Goal: Task Accomplishment & Management: Complete application form

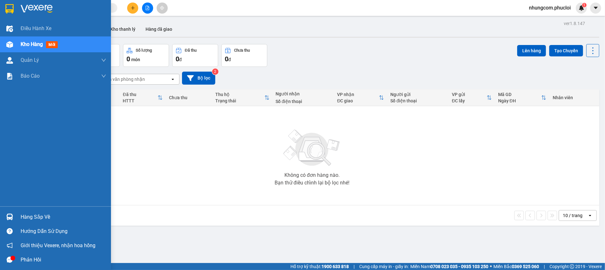
click at [24, 216] on div "Hàng sắp về" at bounding box center [64, 218] width 86 height 10
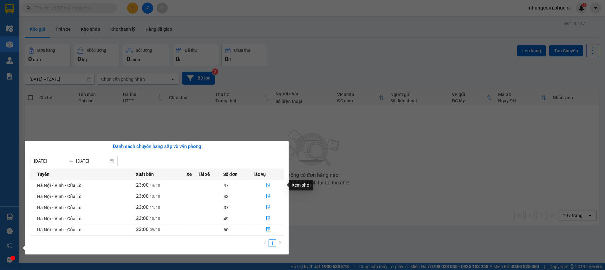
click at [269, 186] on icon "file-done" at bounding box center [268, 185] width 4 height 4
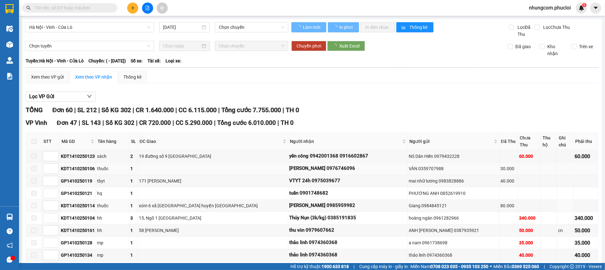
type input "[DATE]"
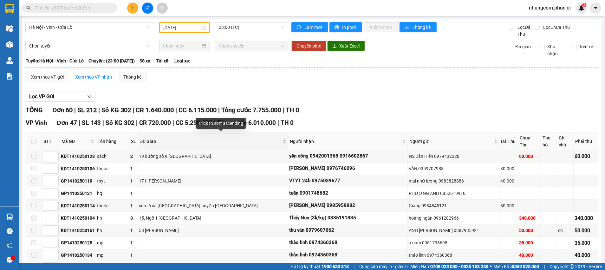
click at [286, 140] on div "ĐC Giao" at bounding box center [213, 141] width 147 height 7
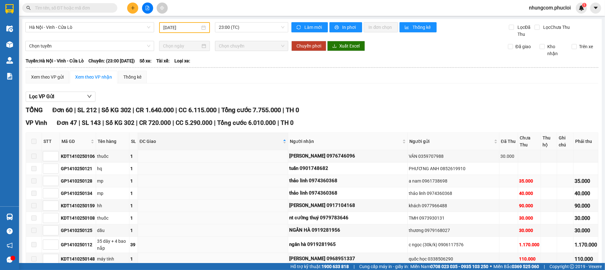
click at [519, 178] on div "35.000" at bounding box center [529, 181] width 21 height 7
click at [107, 9] on input "text" at bounding box center [72, 7] width 75 height 7
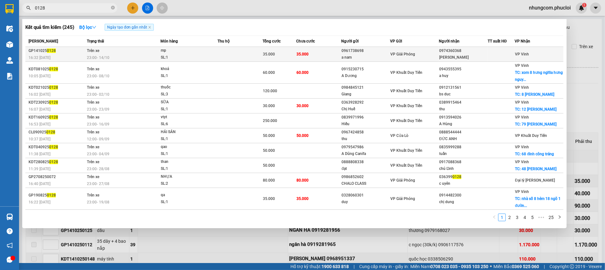
type input "0128"
click at [417, 53] on div "VP Giải Phóng" at bounding box center [414, 54] width 48 height 7
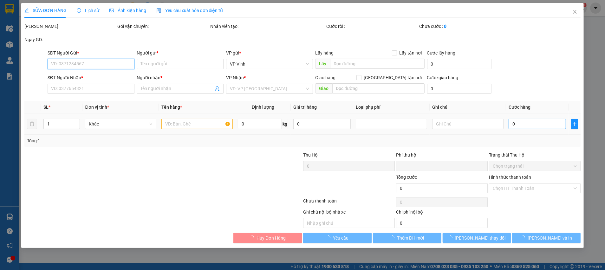
type input "0961738698"
type input "a nam"
type input "0974360368"
type input "[PERSON_NAME]"
type input "0"
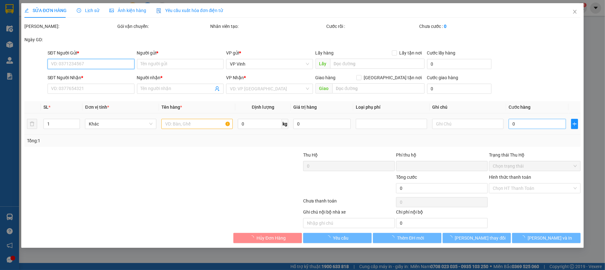
type input "35.000"
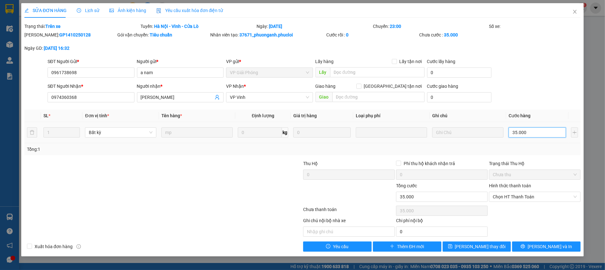
click at [519, 133] on input "35.000" at bounding box center [537, 133] width 57 height 10
type input "3"
type input "30"
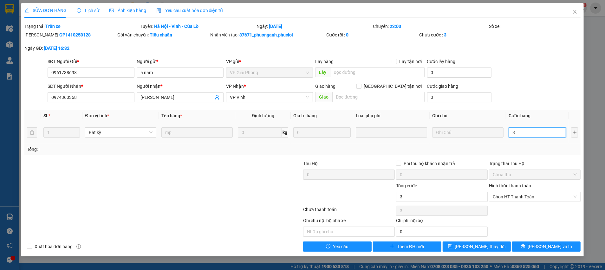
type input "30"
type input "30.000"
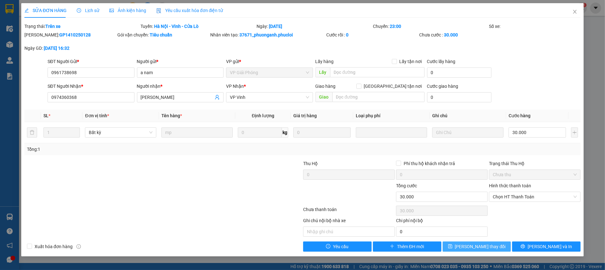
click at [482, 246] on span "[PERSON_NAME] thay đổi" at bounding box center [480, 246] width 51 height 7
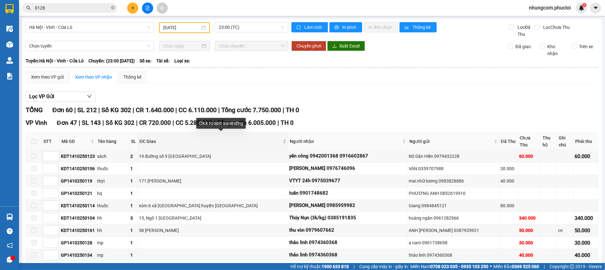
click at [286, 139] on div "ĐC Giao" at bounding box center [213, 141] width 147 height 7
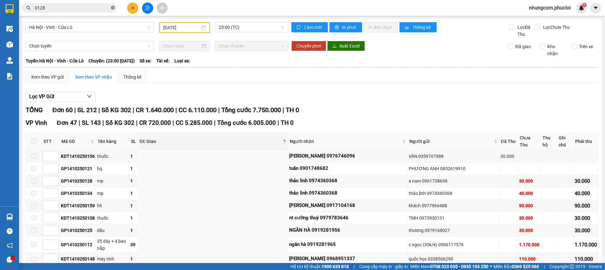
click at [112, 8] on icon "close-circle" at bounding box center [113, 8] width 4 height 4
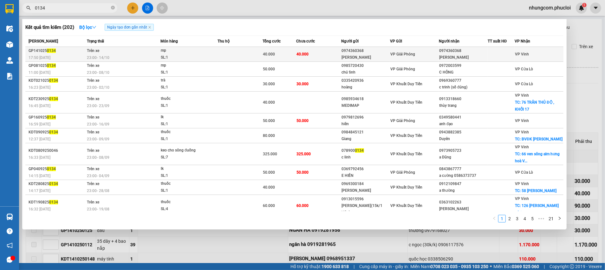
type input "0134"
click at [348, 56] on div "[PERSON_NAME]" at bounding box center [366, 57] width 48 height 7
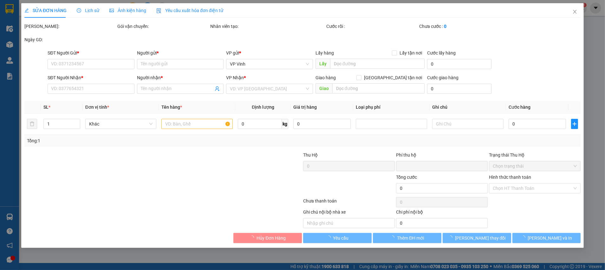
type input "0974360368"
type input "[PERSON_NAME]"
type input "0974360368"
type input "[PERSON_NAME]"
type input "0"
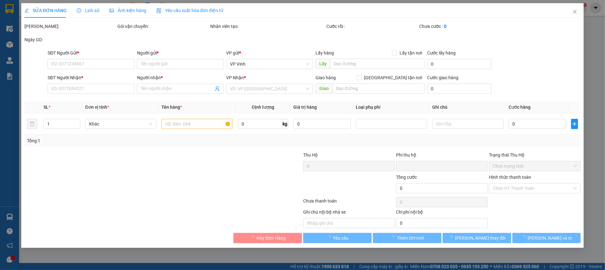
type input "40.000"
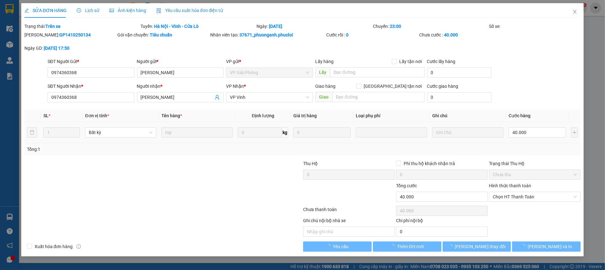
click at [540, 124] on td "40.000" at bounding box center [537, 132] width 62 height 21
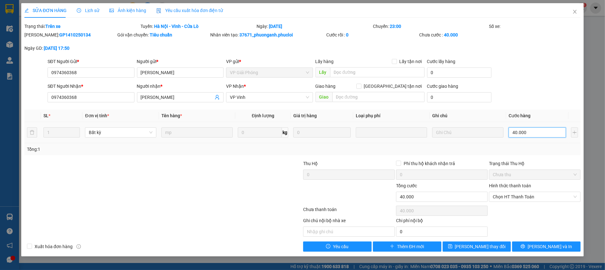
click at [540, 134] on input "40.000" at bounding box center [537, 133] width 57 height 10
type input "3"
type input "30"
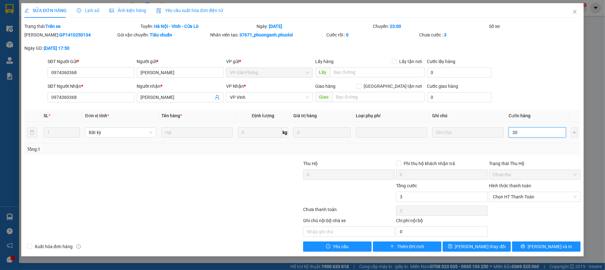
type input "30"
click at [549, 150] on div "Tổng: 1" at bounding box center [302, 149] width 551 height 7
type input "30.000"
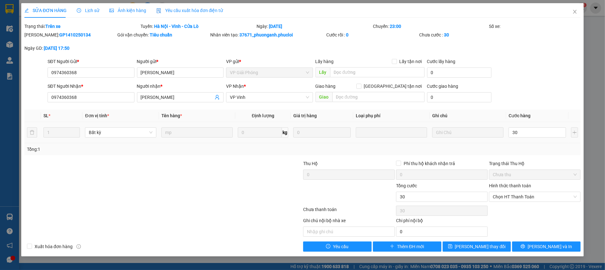
type input "30.000"
click at [496, 244] on button "[PERSON_NAME] thay đổi" at bounding box center [477, 247] width 69 height 10
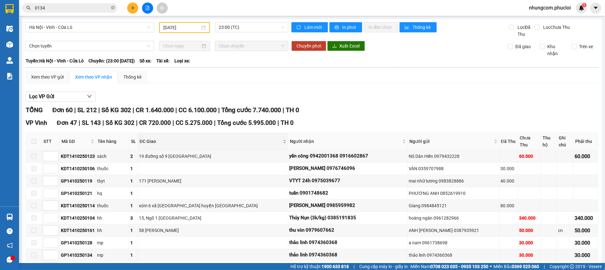
click at [286, 139] on div "ĐC Giao" at bounding box center [213, 141] width 147 height 7
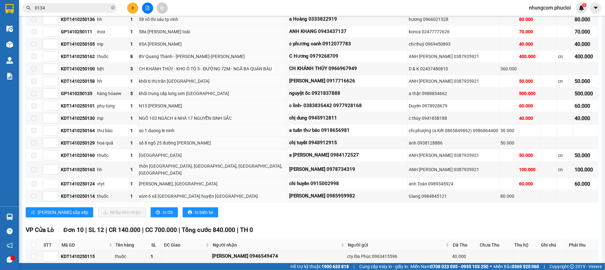
scroll to position [571, 0]
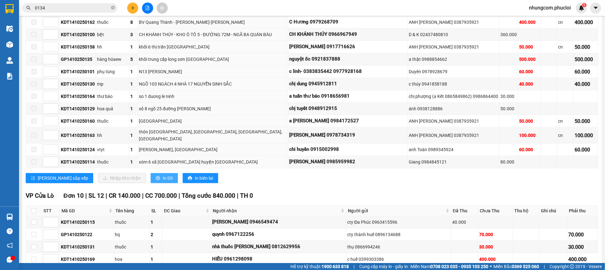
click at [163, 175] on span "In DS" at bounding box center [168, 178] width 10 height 7
click at [112, 7] on icon "close-circle" at bounding box center [113, 8] width 4 height 4
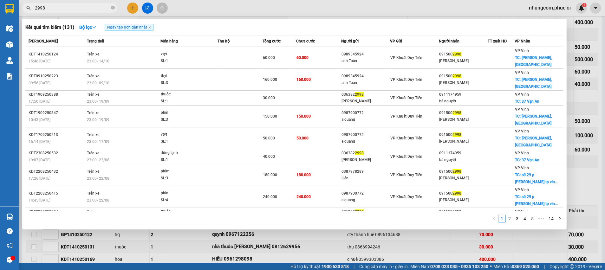
type input "2998"
click at [396, 240] on div at bounding box center [302, 135] width 605 height 270
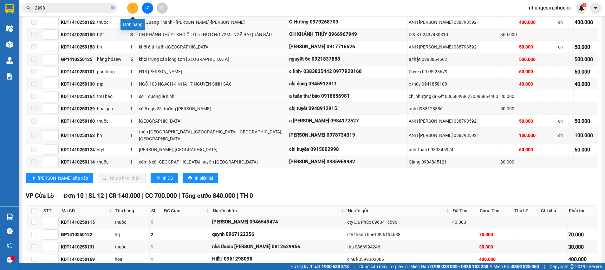
click at [134, 7] on icon "plus" at bounding box center [133, 8] width 4 height 4
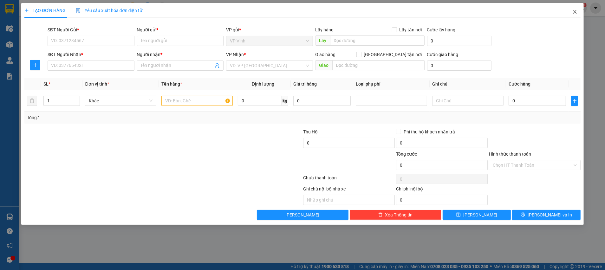
drag, startPoint x: 573, startPoint y: 10, endPoint x: 114, endPoint y: 7, distance: 459.0
click at [574, 10] on icon "close" at bounding box center [575, 11] width 5 height 5
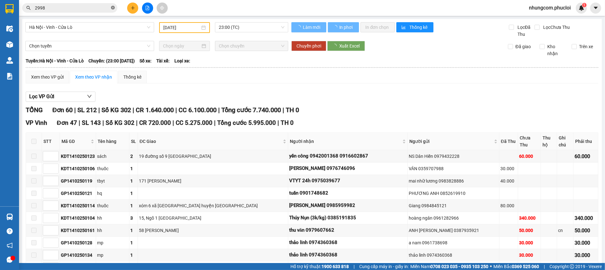
click at [112, 8] on icon "close-circle" at bounding box center [113, 8] width 4 height 4
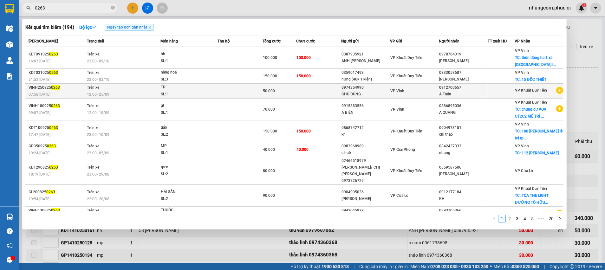
type input "0263"
click at [439, 91] on div "A Tuấn" at bounding box center [463, 94] width 48 height 7
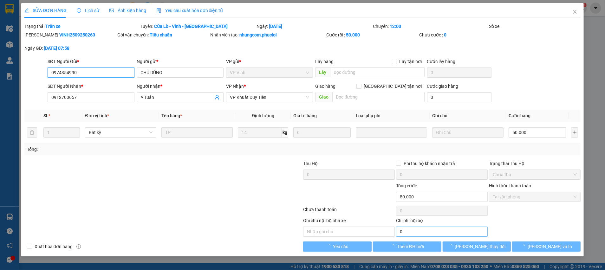
type input "0974354990"
type input "CHÚ DŨNG"
type input "0912700657"
type input "A Tuấn"
type input "0"
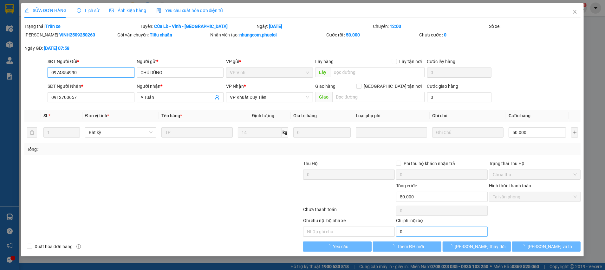
type input "50.000"
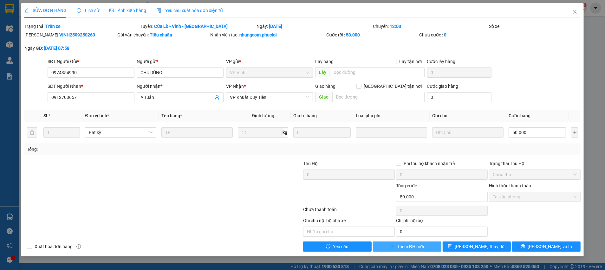
click at [428, 247] on button "Thêm ĐH mới" at bounding box center [407, 247] width 69 height 10
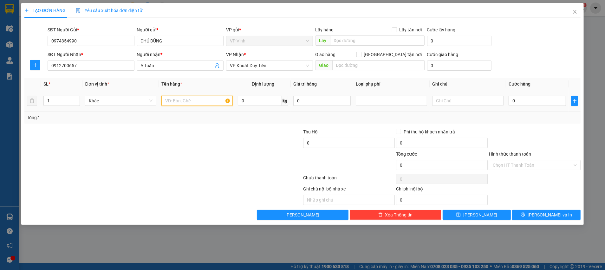
click at [203, 100] on input "text" at bounding box center [196, 101] width 71 height 10
type input "TP"
click at [538, 97] on input "0" at bounding box center [537, 101] width 57 height 10
click at [253, 100] on input "0" at bounding box center [260, 101] width 44 height 10
type input "11"
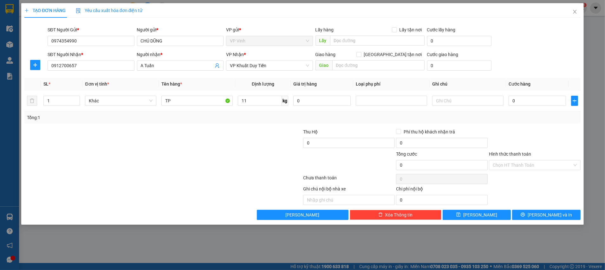
drag, startPoint x: 149, startPoint y: 160, endPoint x: 154, endPoint y: 162, distance: 5.0
click at [149, 160] on div at bounding box center [117, 162] width 186 height 22
click at [145, 99] on span "Khác" at bounding box center [121, 101] width 64 height 10
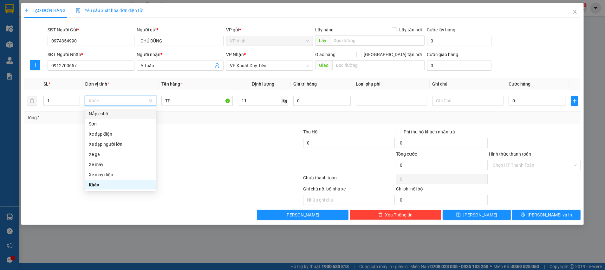
type input "b"
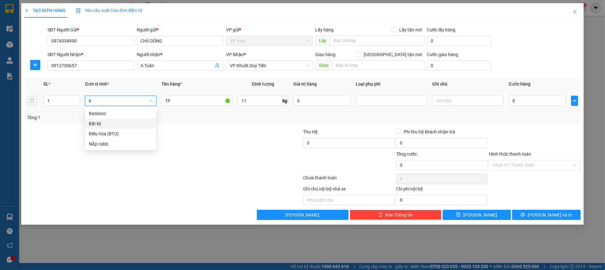
click at [105, 123] on div "Bất kỳ" at bounding box center [121, 123] width 64 height 7
click at [258, 104] on input "11" at bounding box center [260, 101] width 44 height 10
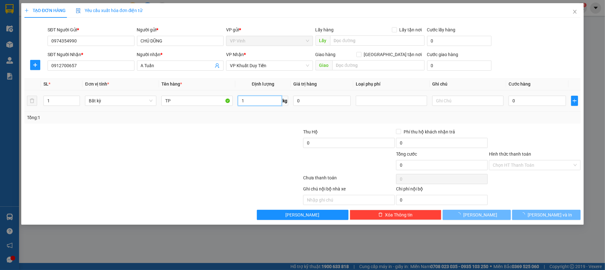
type input "11"
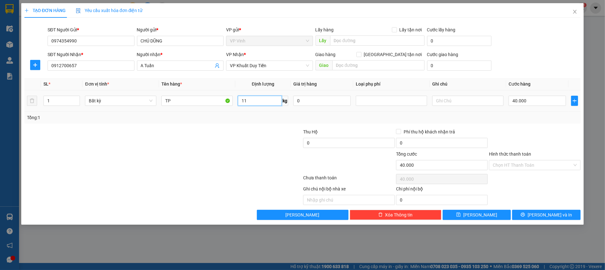
type input "40.000"
click at [249, 124] on div "Transit Pickup Surcharge Ids Transit Deliver Surcharge Ids Transit Deliver Surc…" at bounding box center [302, 121] width 556 height 197
click at [560, 164] on input "Hình thức thanh toán" at bounding box center [533, 165] width 80 height 10
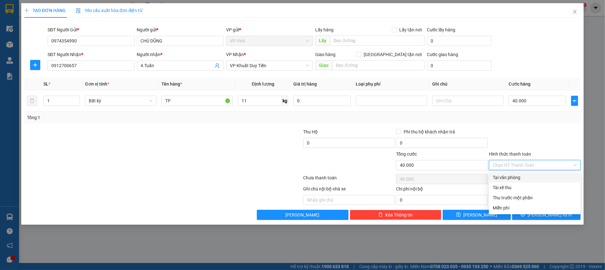
click at [507, 179] on div "Tại văn phòng" at bounding box center [535, 177] width 84 height 7
type input "0"
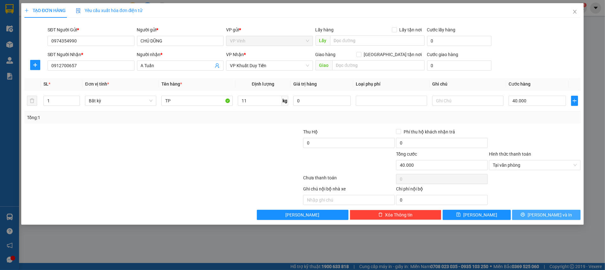
click at [542, 215] on span "[PERSON_NAME] và In" at bounding box center [550, 215] width 44 height 7
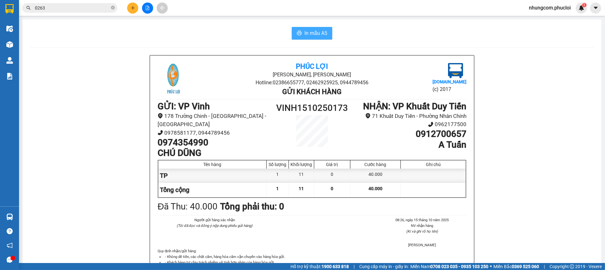
click at [307, 36] on span "In mẫu A5" at bounding box center [316, 33] width 23 height 8
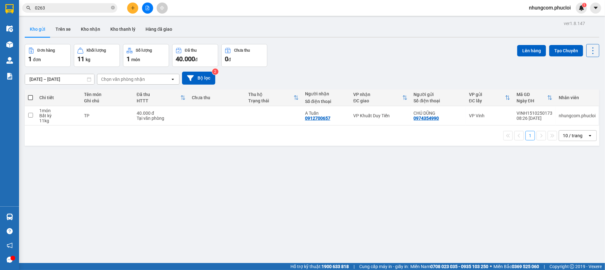
click at [348, 184] on div "ver 1.8.147 Kho gửi Trên xe Kho nhận Kho thanh [PERSON_NAME] đã giao Đơn hàng 1…" at bounding box center [312, 154] width 580 height 270
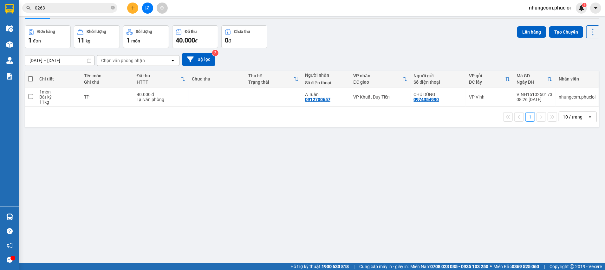
scroll to position [29, 0]
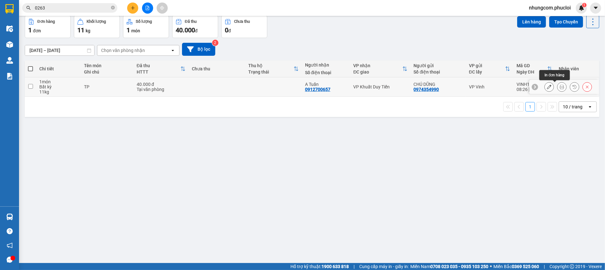
click at [560, 88] on icon at bounding box center [562, 87] width 4 height 4
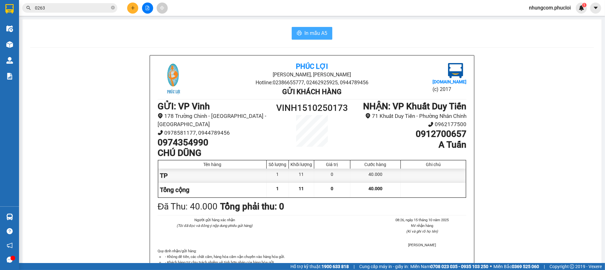
click at [312, 35] on span "In mẫu A5" at bounding box center [316, 33] width 23 height 8
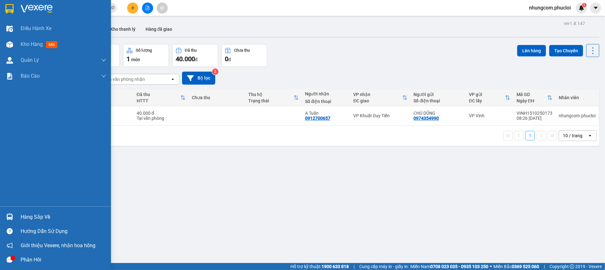
click at [26, 217] on div "Hàng sắp về" at bounding box center [64, 218] width 86 height 10
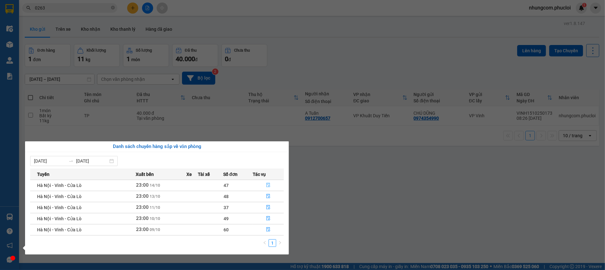
click at [269, 186] on icon "file-done" at bounding box center [268, 185] width 4 height 4
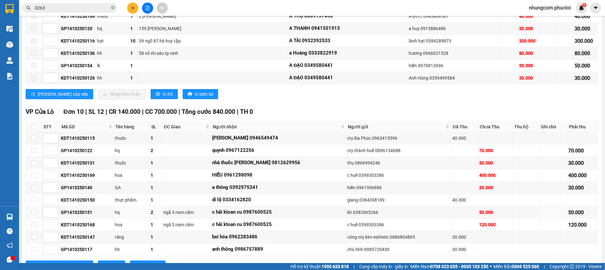
scroll to position [465, 0]
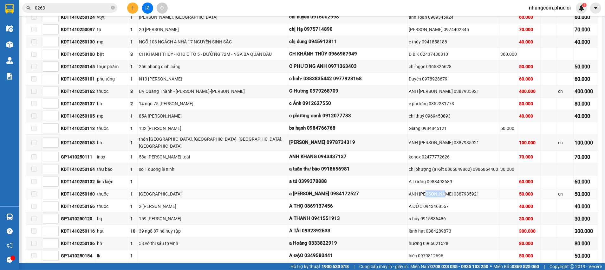
drag, startPoint x: 409, startPoint y: 181, endPoint x: 428, endPoint y: 181, distance: 18.4
click at [428, 191] on div "ANH [PERSON_NAME] 0387935921" at bounding box center [453, 194] width 89 height 7
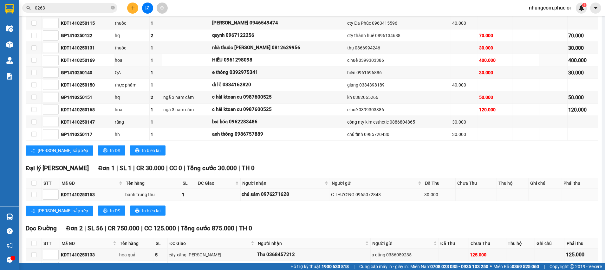
scroll to position [798, 0]
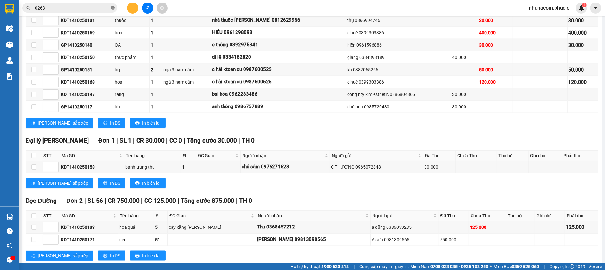
click at [113, 8] on icon "close-circle" at bounding box center [113, 8] width 4 height 4
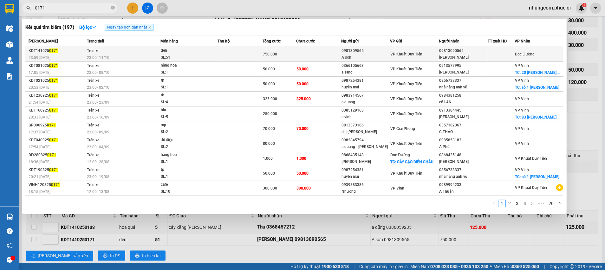
type input "0171"
click at [404, 56] on span "VP Khuất Duy Tiến" at bounding box center [406, 54] width 32 height 4
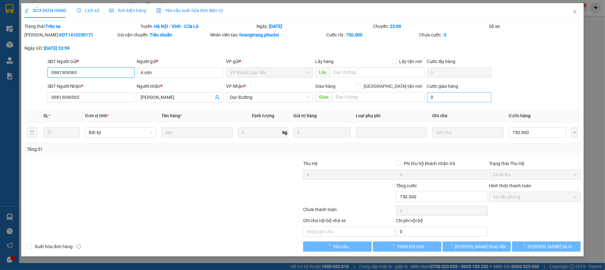
type input "0981309565"
type input "A sơn"
type input "09813090565"
type input "[PERSON_NAME]"
type input "0"
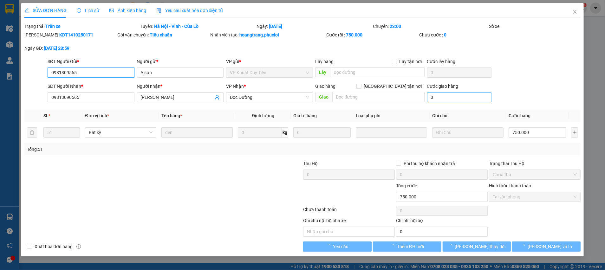
type input "750.000"
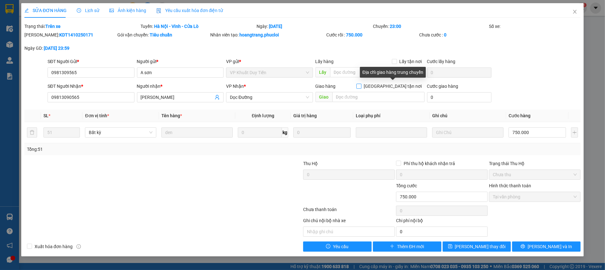
click at [361, 87] on input "[GEOGRAPHIC_DATA] tận nơi" at bounding box center [359, 86] width 4 height 4
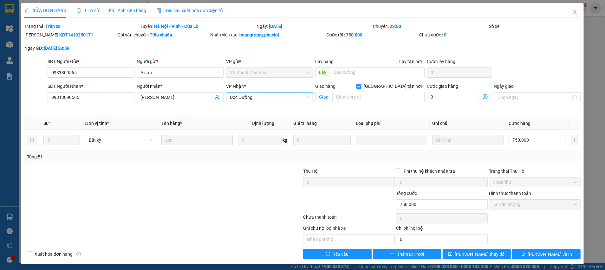
click at [298, 97] on span "Dọc Đường" at bounding box center [269, 98] width 79 height 10
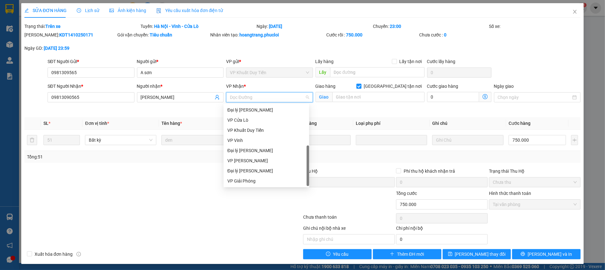
scroll to position [10, 0]
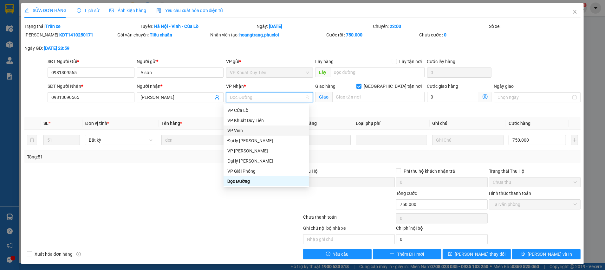
click at [239, 131] on div "VP Vinh" at bounding box center [266, 130] width 78 height 7
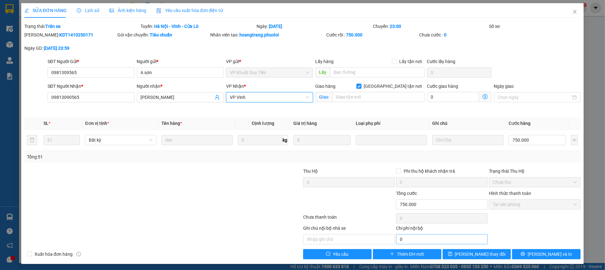
scroll to position [1, 0]
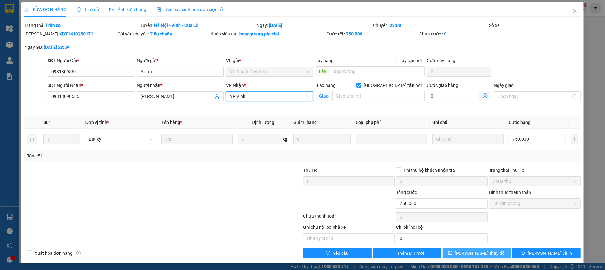
click at [478, 253] on span "[PERSON_NAME] thay đổi" at bounding box center [480, 253] width 51 height 7
click at [361, 86] on input "[GEOGRAPHIC_DATA] tận nơi" at bounding box center [359, 85] width 4 height 4
checkbox input "false"
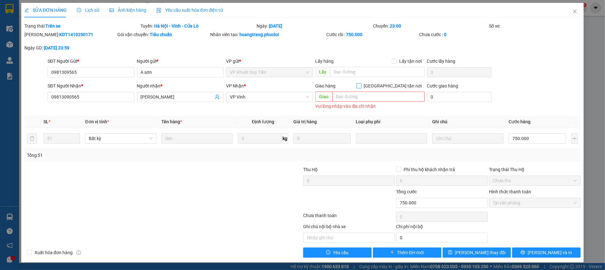
scroll to position [0, 0]
click at [377, 95] on input "text" at bounding box center [378, 97] width 92 height 10
click at [476, 109] on div "Cước giao hàng 0" at bounding box center [459, 97] width 67 height 29
click at [409, 111] on div "Total Paid Fee 750.000 Total UnPaid Fee 0 Cash Collection Total Fee Trạng thái:…" at bounding box center [302, 140] width 556 height 235
drag, startPoint x: 490, startPoint y: 253, endPoint x: 57, endPoint y: 68, distance: 471.1
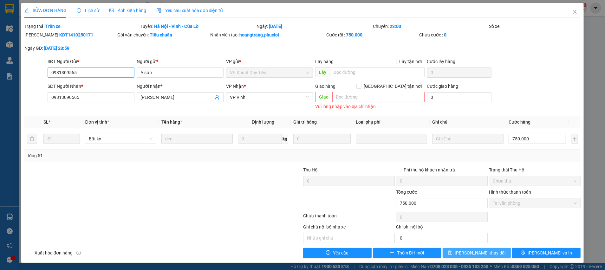
click at [487, 254] on span "[PERSON_NAME] thay đổi" at bounding box center [480, 253] width 51 height 7
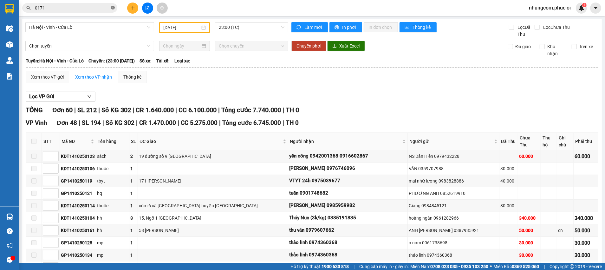
click at [112, 8] on icon "close-circle" at bounding box center [113, 8] width 4 height 4
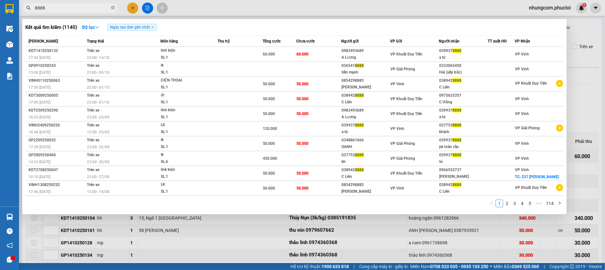
type input "8888"
click at [113, 8] on icon "close-circle" at bounding box center [113, 8] width 4 height 4
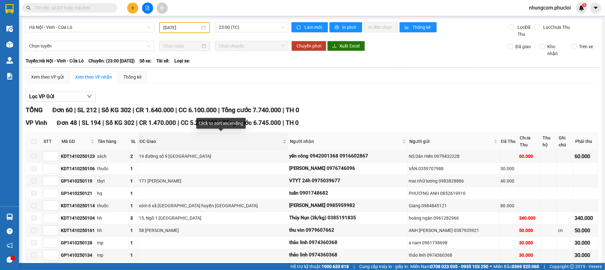
click at [286, 140] on div "ĐC Giao" at bounding box center [213, 141] width 147 height 7
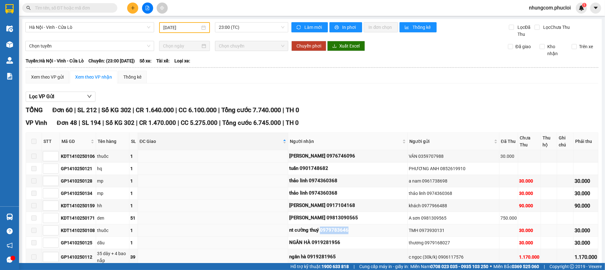
drag, startPoint x: 328, startPoint y: 222, endPoint x: 358, endPoint y: 223, distance: 30.1
click at [358, 227] on div "nt cường thuý 0979783646" at bounding box center [347, 231] width 117 height 8
copy div "0979783646"
drag, startPoint x: 325, startPoint y: 150, endPoint x: 363, endPoint y: 147, distance: 38.5
click at [363, 153] on div "[PERSON_NAME] 0976746096" at bounding box center [347, 157] width 117 height 8
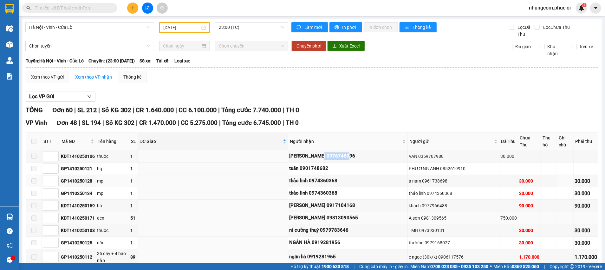
copy div "0976746096"
drag, startPoint x: 316, startPoint y: 173, endPoint x: 351, endPoint y: 173, distance: 35.8
click at [351, 177] on div "thảo linh 0974360368" at bounding box center [347, 181] width 117 height 8
copy div "0974360368"
drag, startPoint x: 323, startPoint y: 198, endPoint x: 357, endPoint y: 198, distance: 34.3
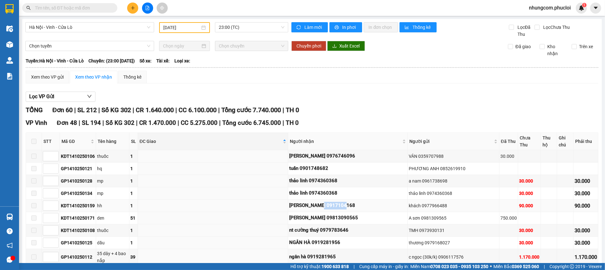
click at [357, 202] on div "[PERSON_NAME] 0917104168" at bounding box center [347, 206] width 117 height 8
drag, startPoint x: 327, startPoint y: 210, endPoint x: 359, endPoint y: 214, distance: 32.9
click at [359, 214] on div "[PERSON_NAME] 09813090565" at bounding box center [347, 218] width 117 height 8
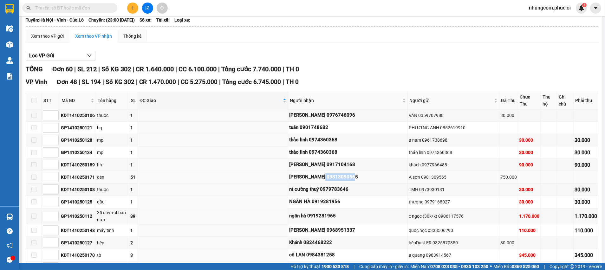
scroll to position [95, 0]
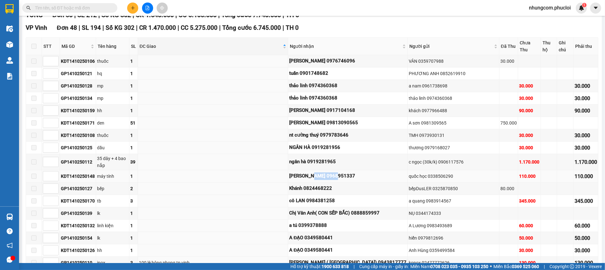
drag, startPoint x: 314, startPoint y: 165, endPoint x: 360, endPoint y: 165, distance: 46.6
click at [360, 173] on div "[PERSON_NAME] 0968951337" at bounding box center [347, 177] width 117 height 8
copy div "0968951337"
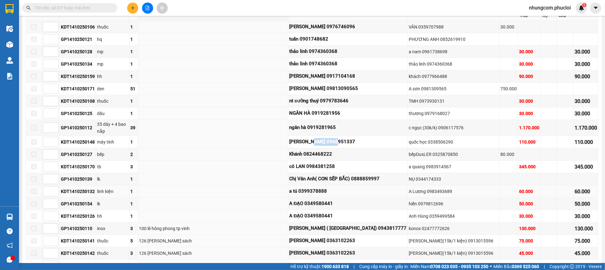
scroll to position [143, 0]
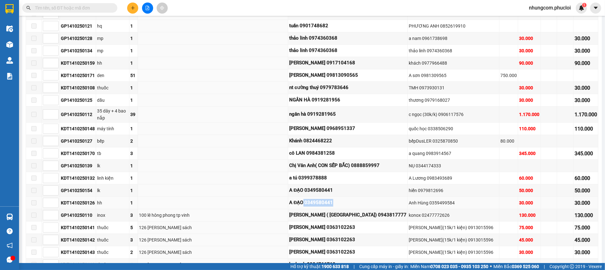
drag, startPoint x: 310, startPoint y: 192, endPoint x: 350, endPoint y: 189, distance: 40.1
click at [349, 199] on div "A ĐẠO 0349580441" at bounding box center [347, 203] width 117 height 8
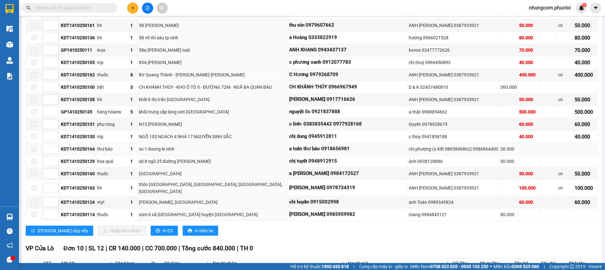
scroll to position [571, 0]
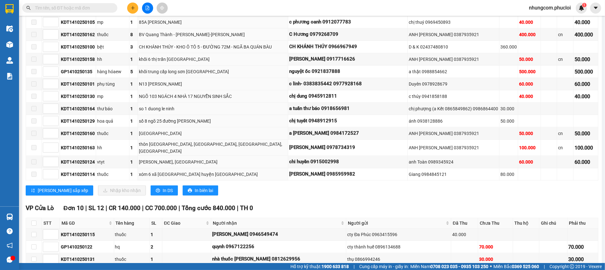
click at [345, 186] on div "[PERSON_NAME] sắp xếp Nhập kho nhận In DS In biên lai" at bounding box center [312, 191] width 573 height 10
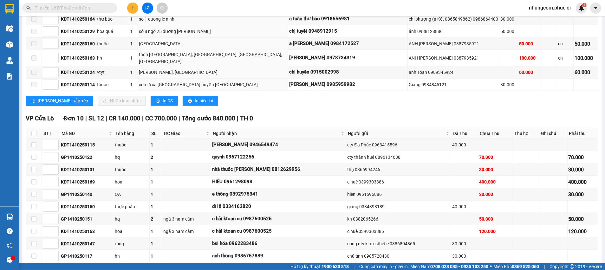
scroll to position [619, 0]
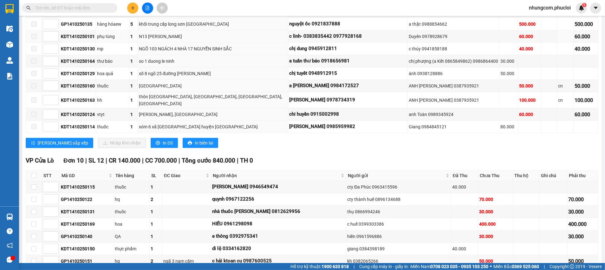
click at [104, 8] on input "text" at bounding box center [72, 7] width 75 height 7
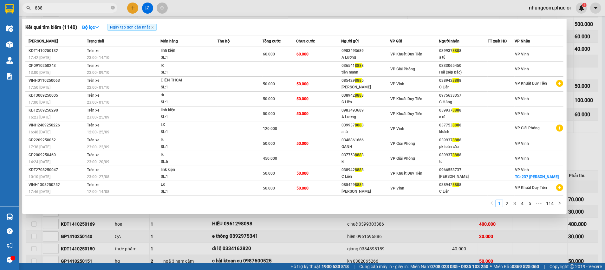
type input "8888"
click at [111, 7] on icon "close-circle" at bounding box center [113, 8] width 4 height 4
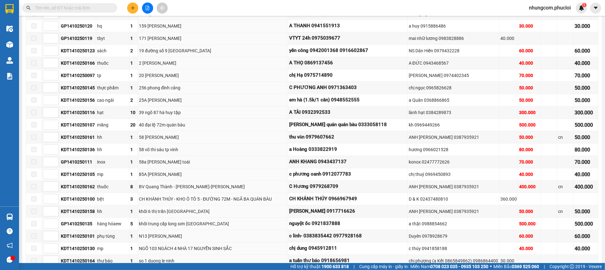
scroll to position [322, 0]
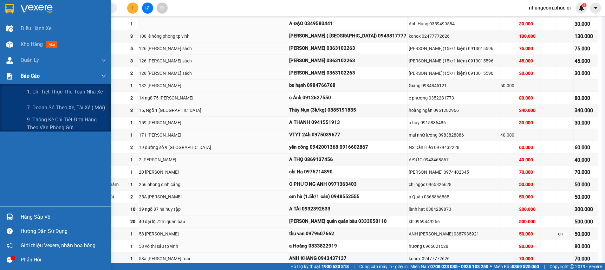
click at [22, 75] on span "Báo cáo" at bounding box center [30, 76] width 19 height 8
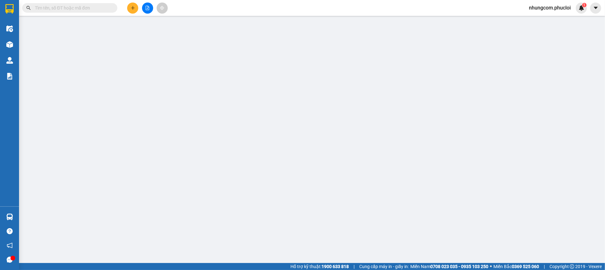
scroll to position [44, 0]
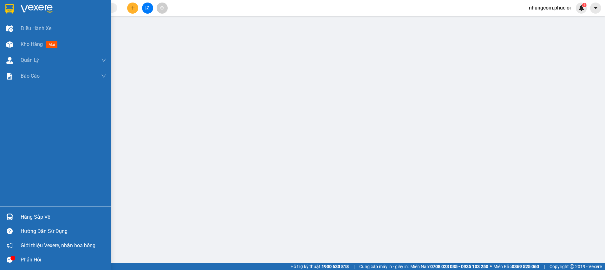
click at [31, 218] on div "Hàng sắp về" at bounding box center [64, 218] width 86 height 10
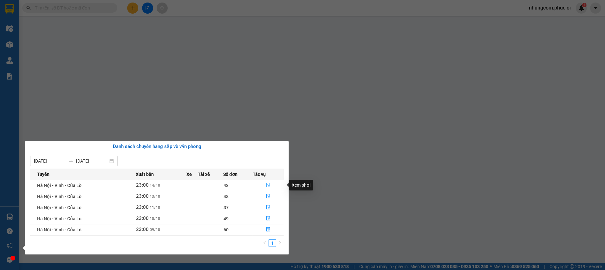
click at [266, 184] on icon "file-done" at bounding box center [268, 185] width 4 height 4
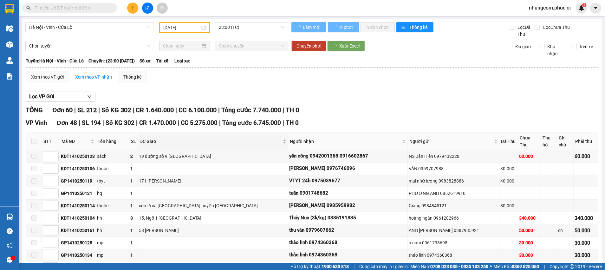
click at [286, 141] on div "ĐC Giao" at bounding box center [213, 141] width 147 height 7
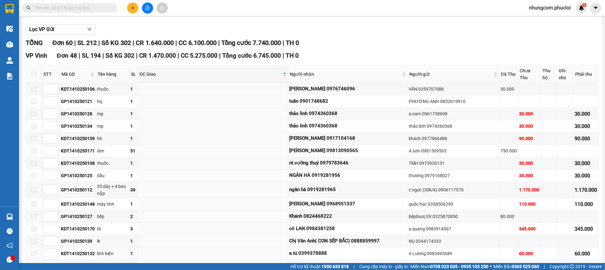
scroll to position [48, 0]
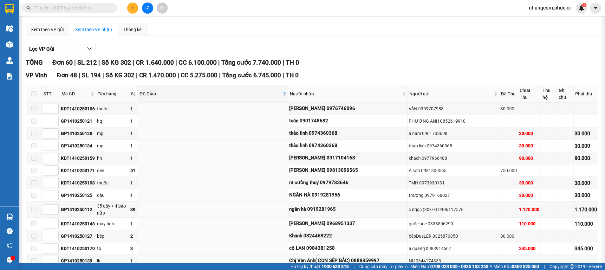
click at [109, 5] on input "text" at bounding box center [72, 7] width 75 height 7
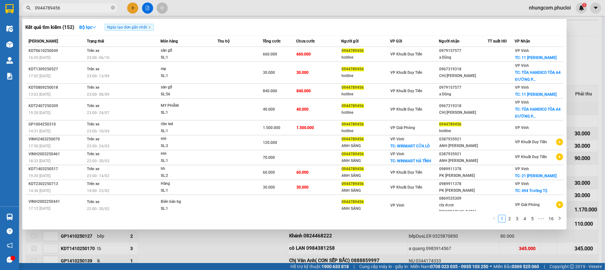
click at [49, 8] on input "0944789456" at bounding box center [72, 7] width 75 height 7
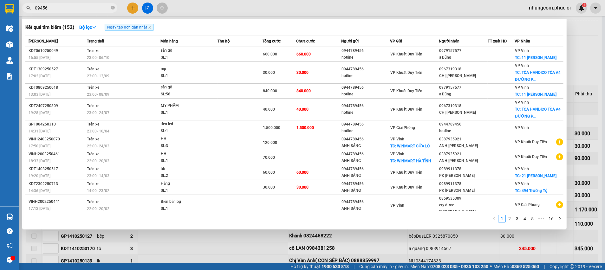
type input "9456"
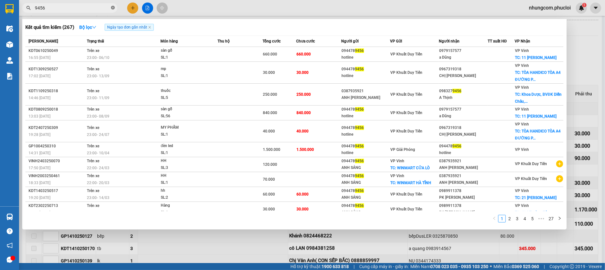
click at [112, 7] on icon "close-circle" at bounding box center [113, 8] width 4 height 4
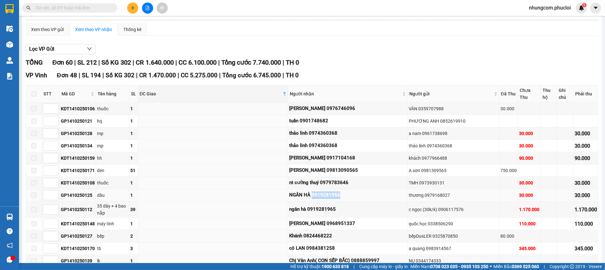
drag, startPoint x: 319, startPoint y: 189, endPoint x: 362, endPoint y: 187, distance: 42.8
click at [362, 192] on div "NGÂN HÀ 0919281956" at bounding box center [347, 196] width 117 height 8
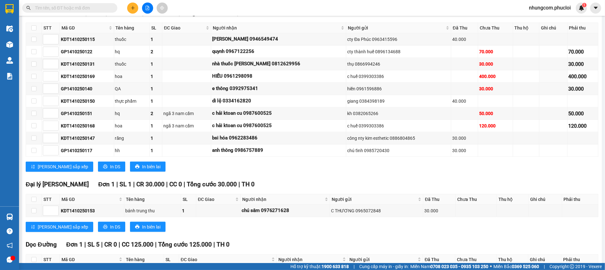
scroll to position [798, 0]
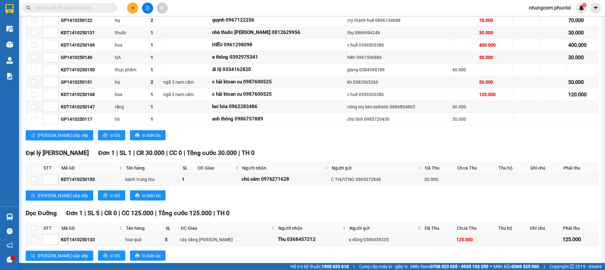
click at [196, 191] on div "[PERSON_NAME] sắp xếp In DS In biên lai" at bounding box center [312, 196] width 573 height 10
click at [184, 191] on div "[PERSON_NAME] sắp xếp In DS In biên lai" at bounding box center [312, 196] width 573 height 10
click at [178, 191] on div "[PERSON_NAME] sắp xếp In DS In biên lai" at bounding box center [312, 196] width 573 height 10
click at [246, 209] on div "Dọc Đường Đơn 1 | SL 5 | CR 0 | CC 125.000 | Tổng cước 125.000 | TH 0" at bounding box center [312, 214] width 573 height 10
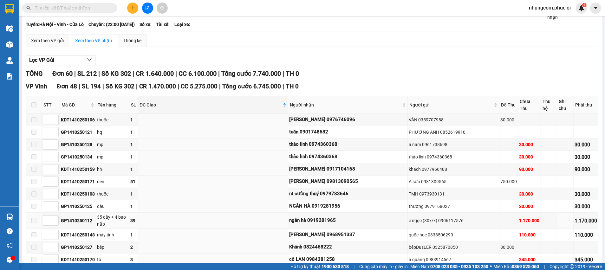
scroll to position [0, 0]
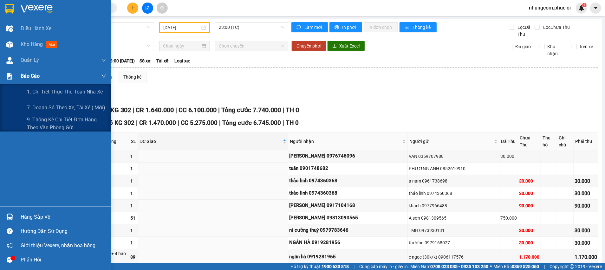
click at [20, 77] on div "Báo cáo" at bounding box center [55, 76] width 111 height 16
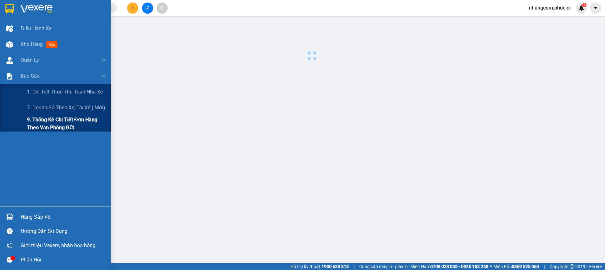
click at [38, 124] on span "9. Thống kê chi tiết đơn hàng theo văn phòng gửi" at bounding box center [66, 124] width 79 height 16
